Goal: Task Accomplishment & Management: Manage account settings

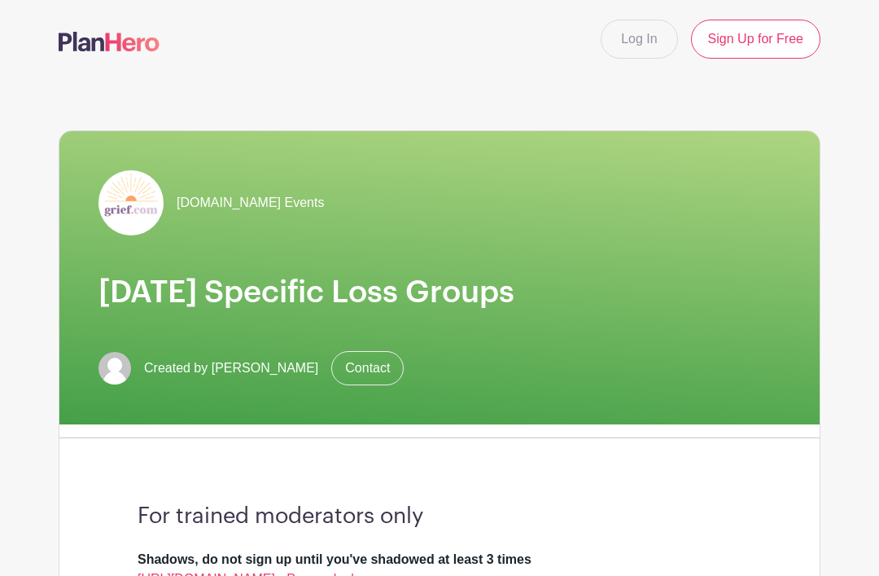
click at [638, 50] on link "Log In" at bounding box center [639, 39] width 77 height 39
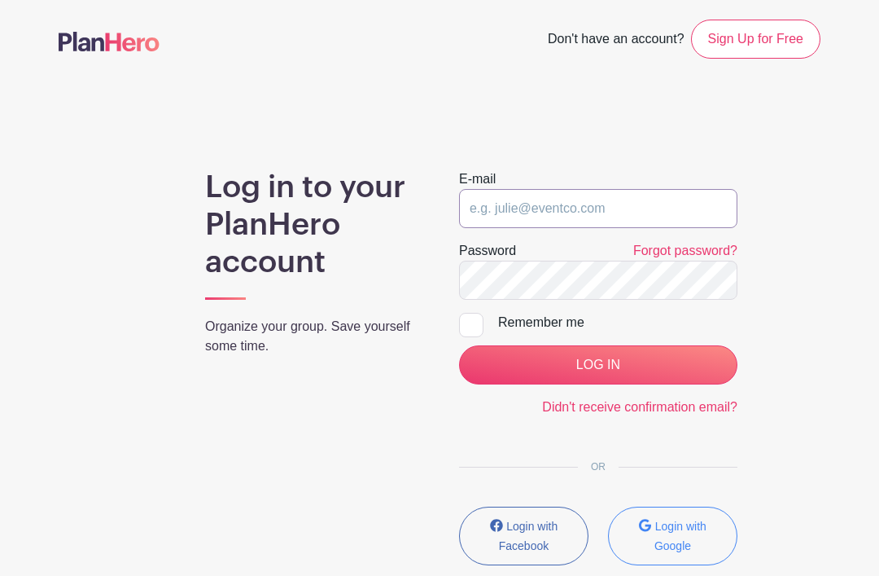
click at [629, 220] on input "email" at bounding box center [598, 208] width 278 height 39
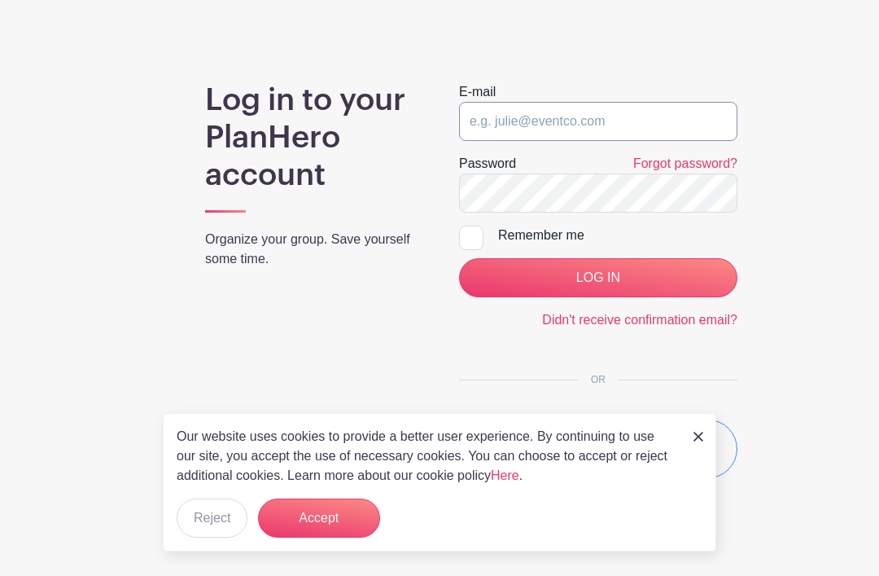
type input "[EMAIL_ADDRESS][DOMAIN_NAME]"
click at [655, 290] on input "LOG IN" at bounding box center [598, 278] width 278 height 39
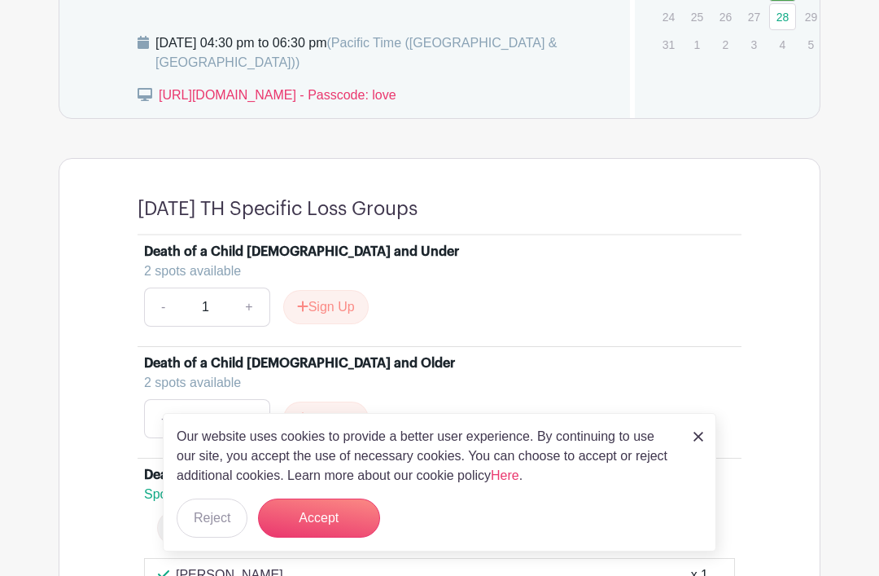
scroll to position [1072, 0]
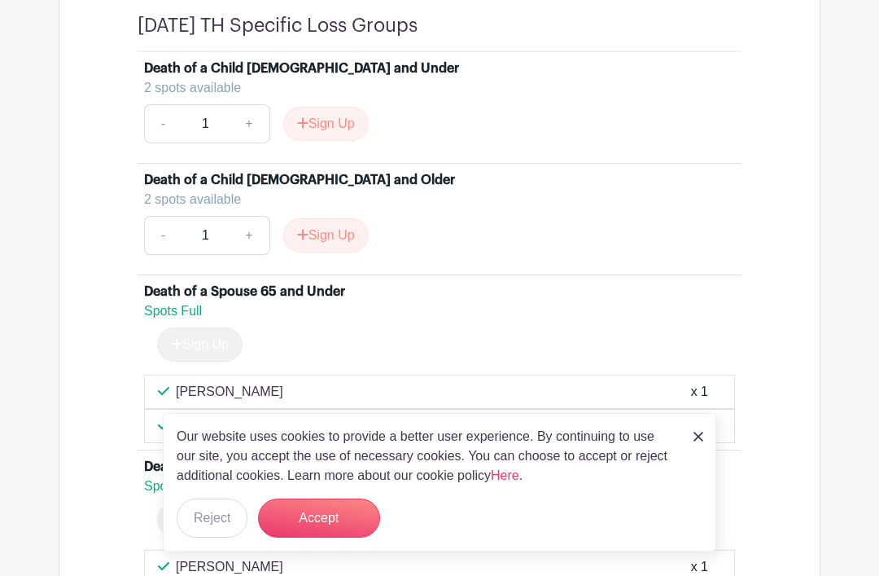
click at [344, 537] on button "Accept" at bounding box center [319, 517] width 122 height 39
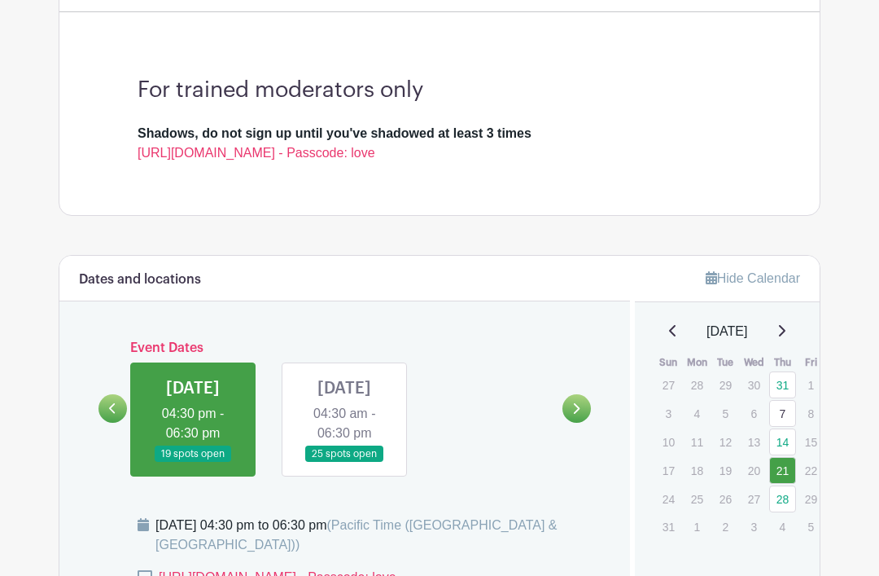
scroll to position [386, 0]
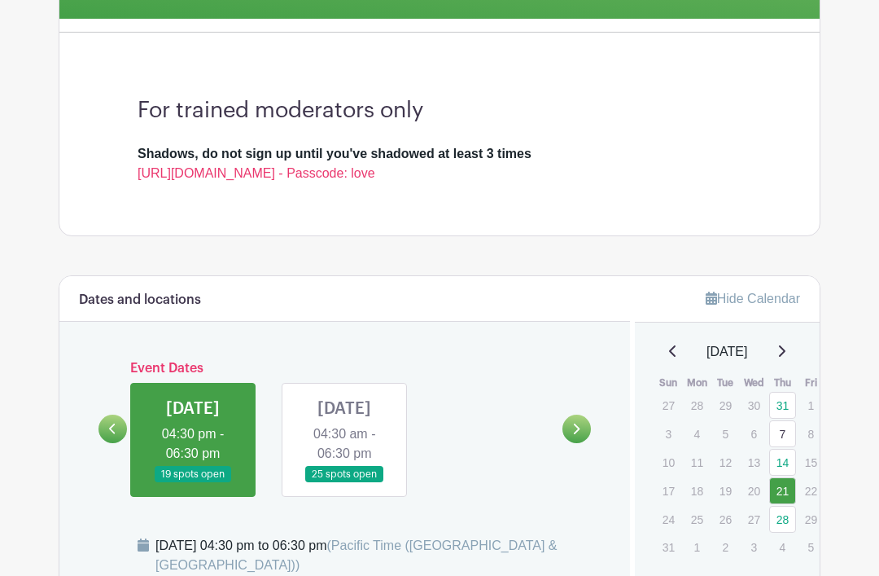
click at [344, 483] on link at bounding box center [344, 483] width 0 height 0
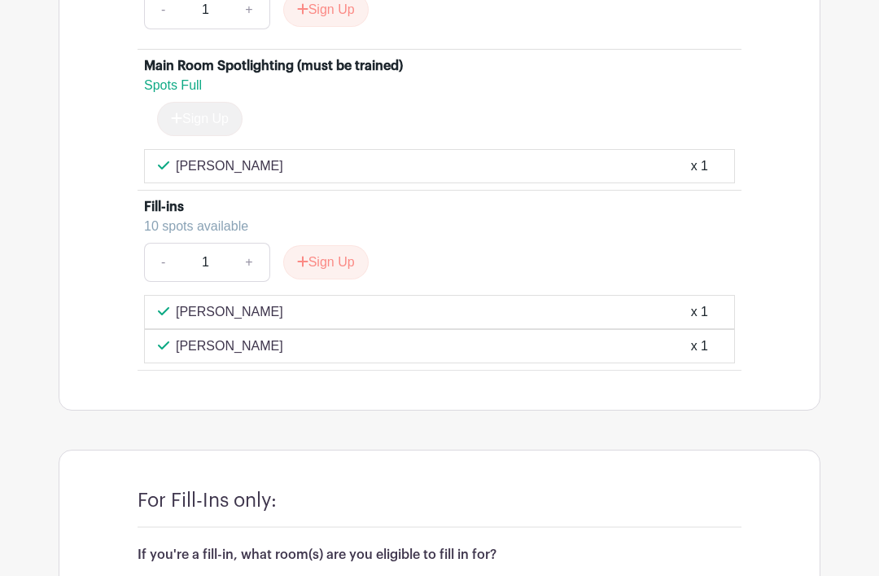
scroll to position [2327, 0]
click at [704, 357] on div "x 1" at bounding box center [699, 347] width 17 height 20
click at [704, 364] on div "[PERSON_NAME] x 1" at bounding box center [439, 347] width 591 height 34
click at [685, 364] on div "[PERSON_NAME] x 1" at bounding box center [439, 347] width 591 height 34
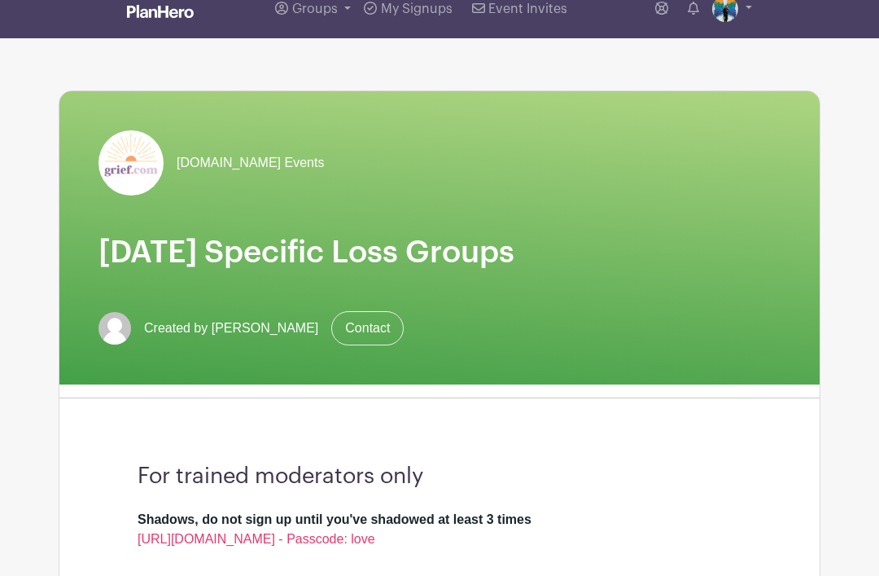
scroll to position [0, 0]
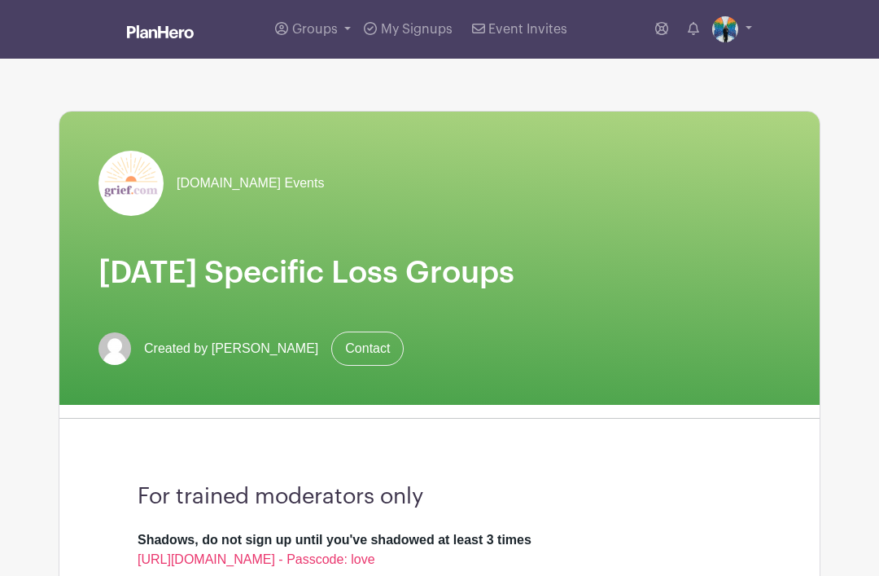
click at [247, 186] on span "[DOMAIN_NAME] Events" at bounding box center [250, 183] width 147 height 20
click at [418, 43] on link "My Signups" at bounding box center [407, 29] width 101 height 59
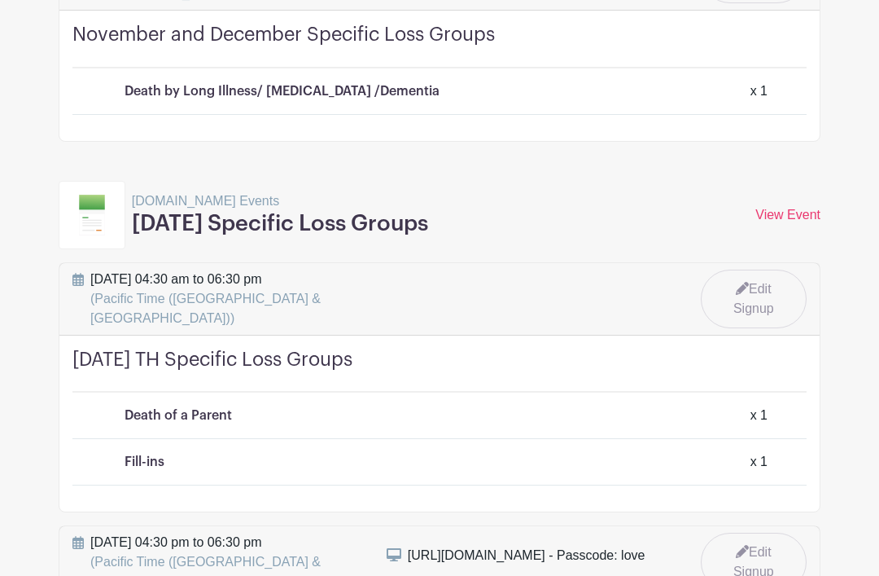
scroll to position [18729, 0]
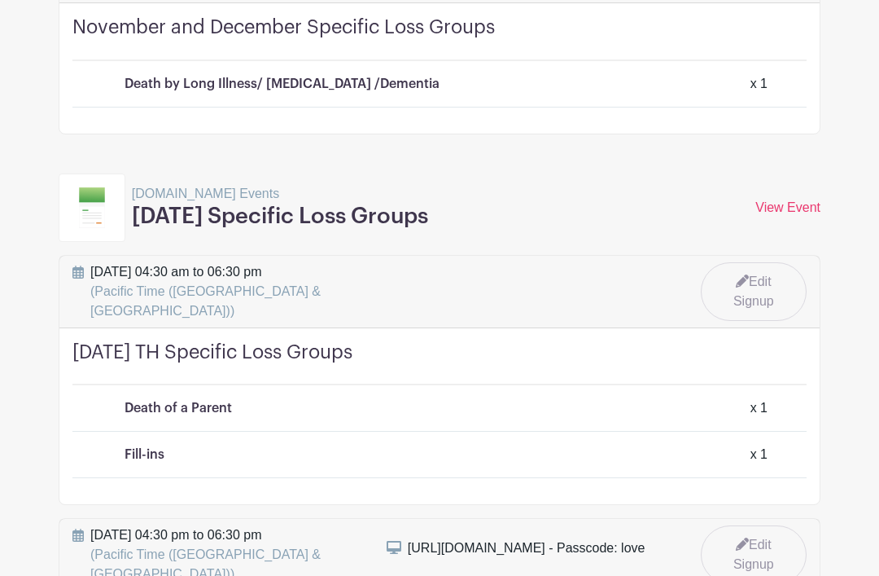
click at [757, 275] on link "Edit Signup" at bounding box center [754, 292] width 106 height 59
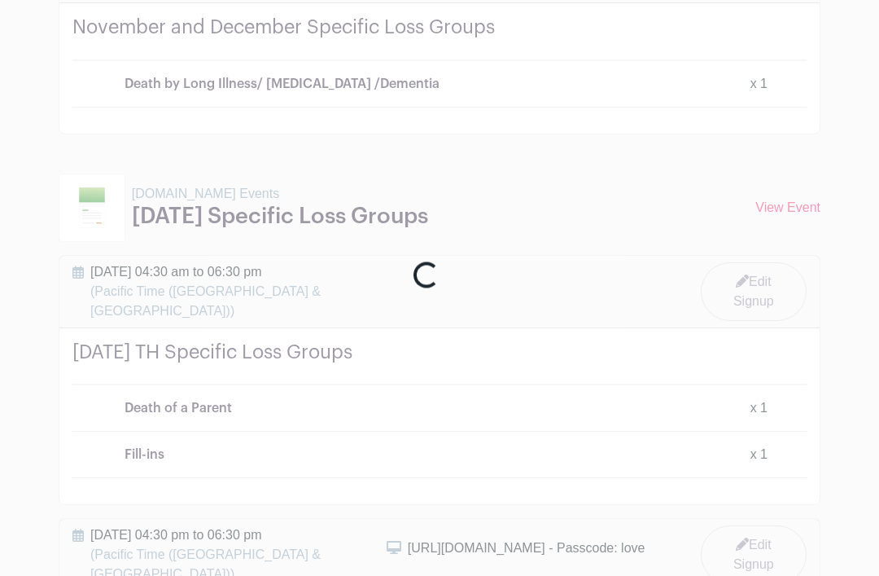
scroll to position [18729, 0]
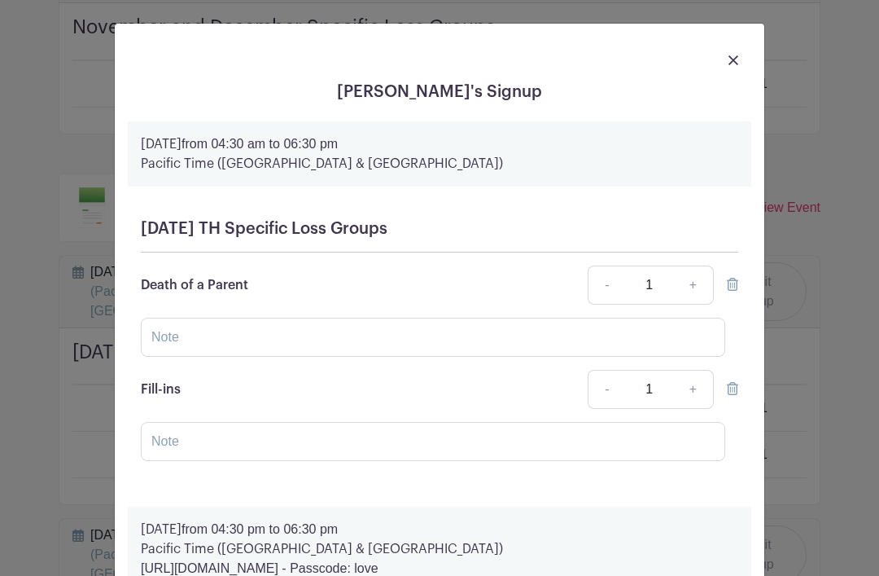
click at [735, 395] on icon at bounding box center [732, 388] width 11 height 13
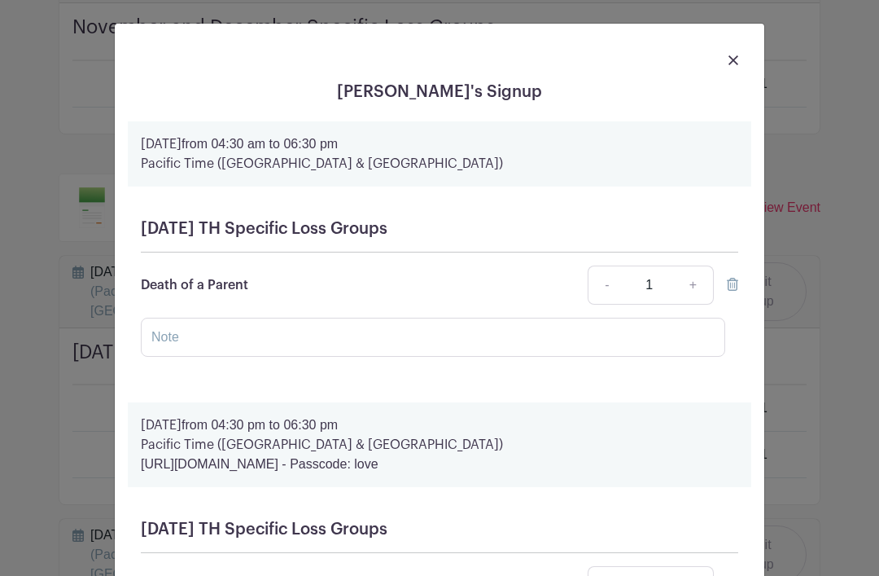
scroll to position [0, 0]
click at [735, 65] on img at bounding box center [734, 60] width 10 height 10
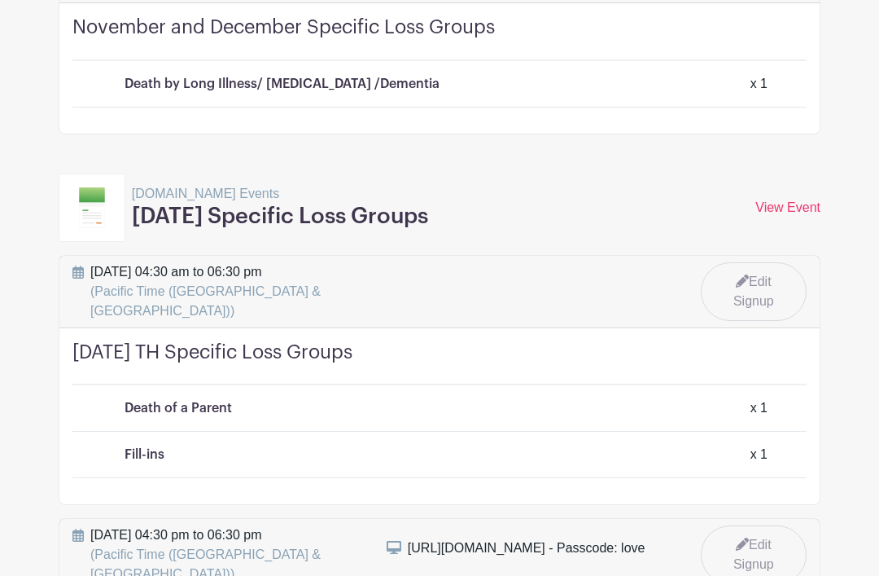
click at [753, 445] on div "x 1" at bounding box center [759, 455] width 17 height 20
click at [756, 441] on div "[DATE] TH Specific Loss Groups Death of a Parent x 1 Fill-ins x 1" at bounding box center [439, 416] width 761 height 176
click at [747, 269] on link "Edit Signup" at bounding box center [754, 291] width 106 height 59
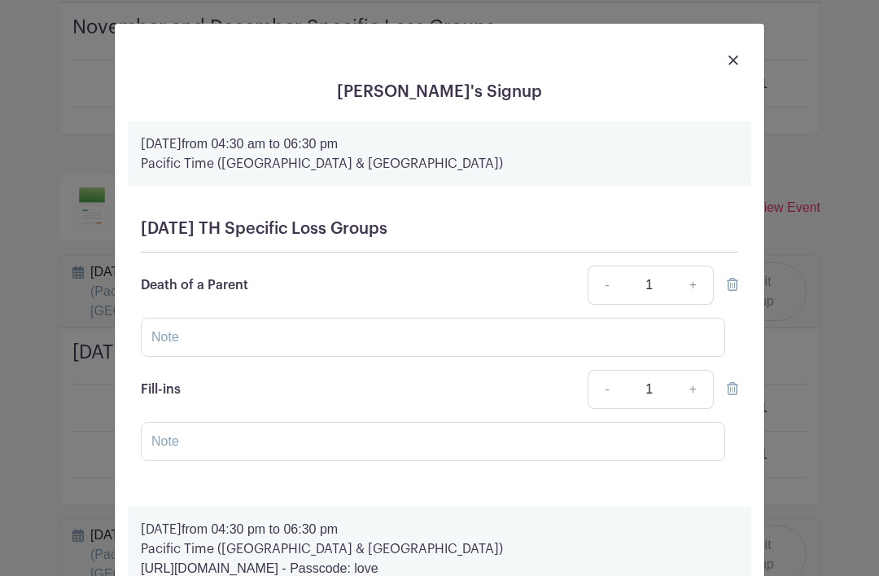
click at [604, 395] on link "-" at bounding box center [606, 389] width 37 height 39
click at [731, 395] on icon at bounding box center [732, 388] width 11 height 13
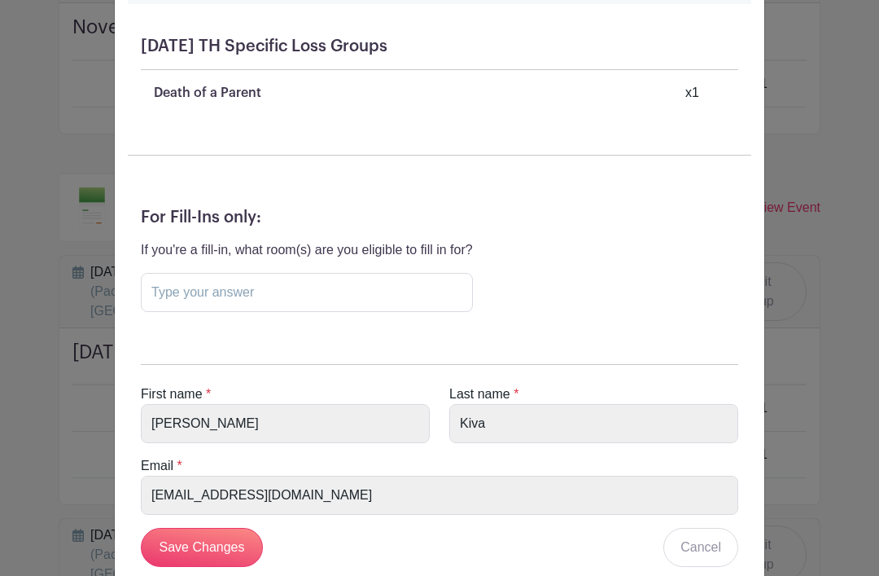
click at [212, 559] on input "Save Changes" at bounding box center [202, 547] width 122 height 39
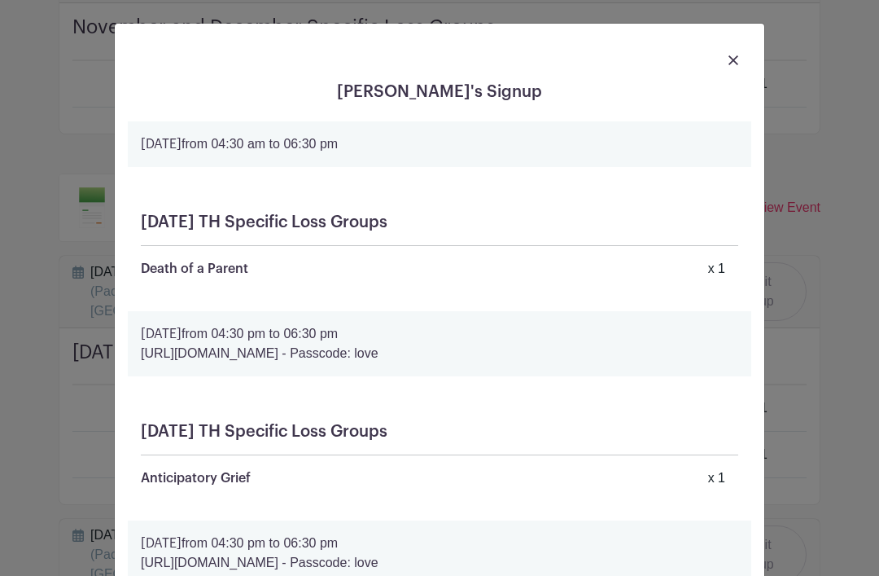
click at [737, 55] on link at bounding box center [734, 60] width 10 height 20
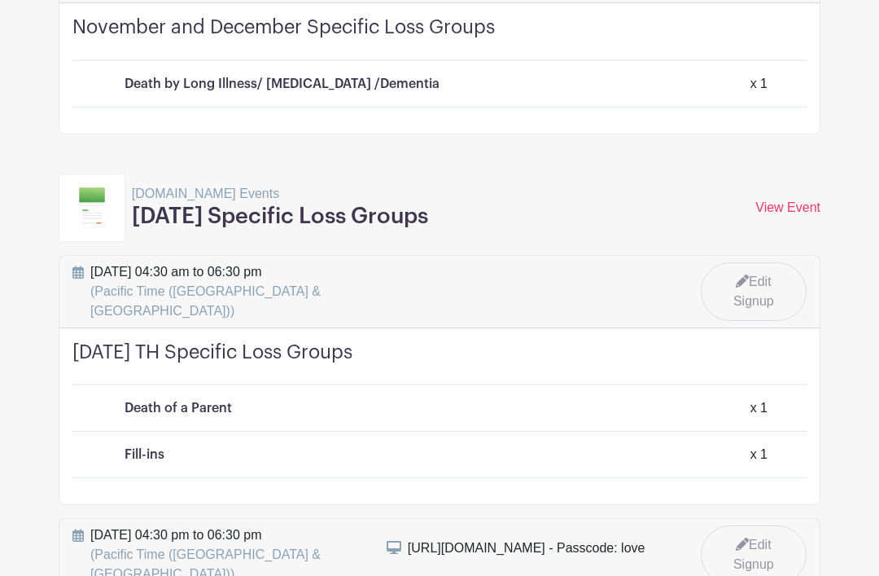
click at [790, 200] on link "View Event" at bounding box center [788, 207] width 65 height 14
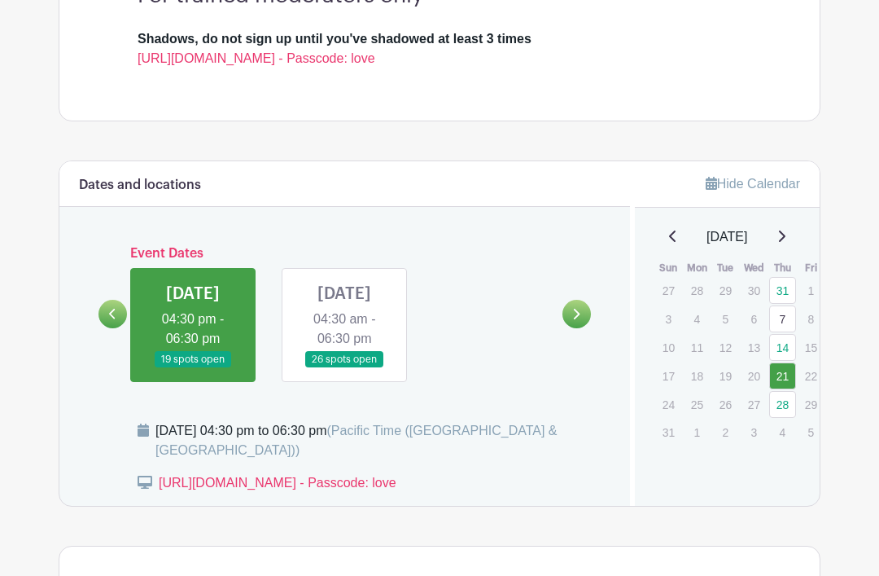
scroll to position [502, 0]
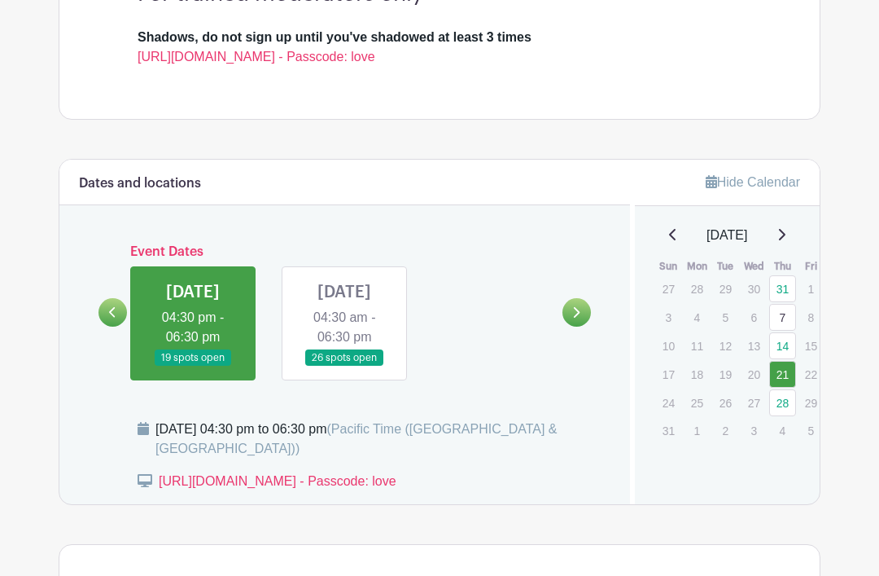
click at [344, 367] on link at bounding box center [344, 367] width 0 height 0
